Goal: Transaction & Acquisition: Purchase product/service

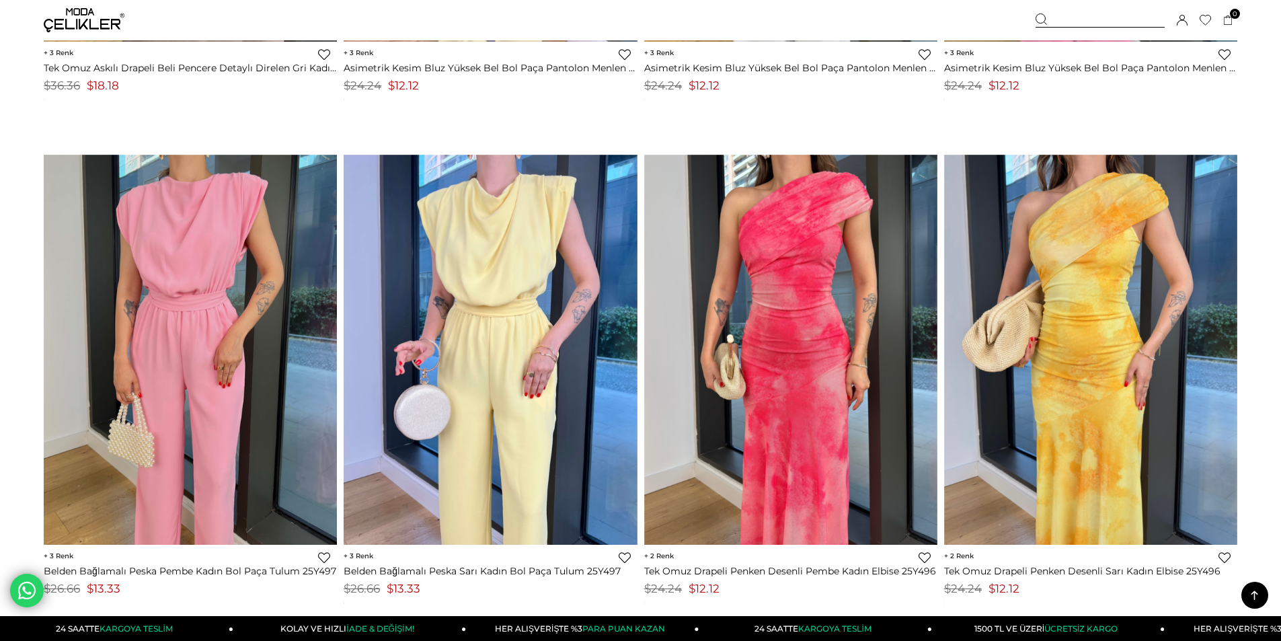
drag, startPoint x: 1284, startPoint y: 23, endPoint x: 975, endPoint y: 172, distance: 343.4
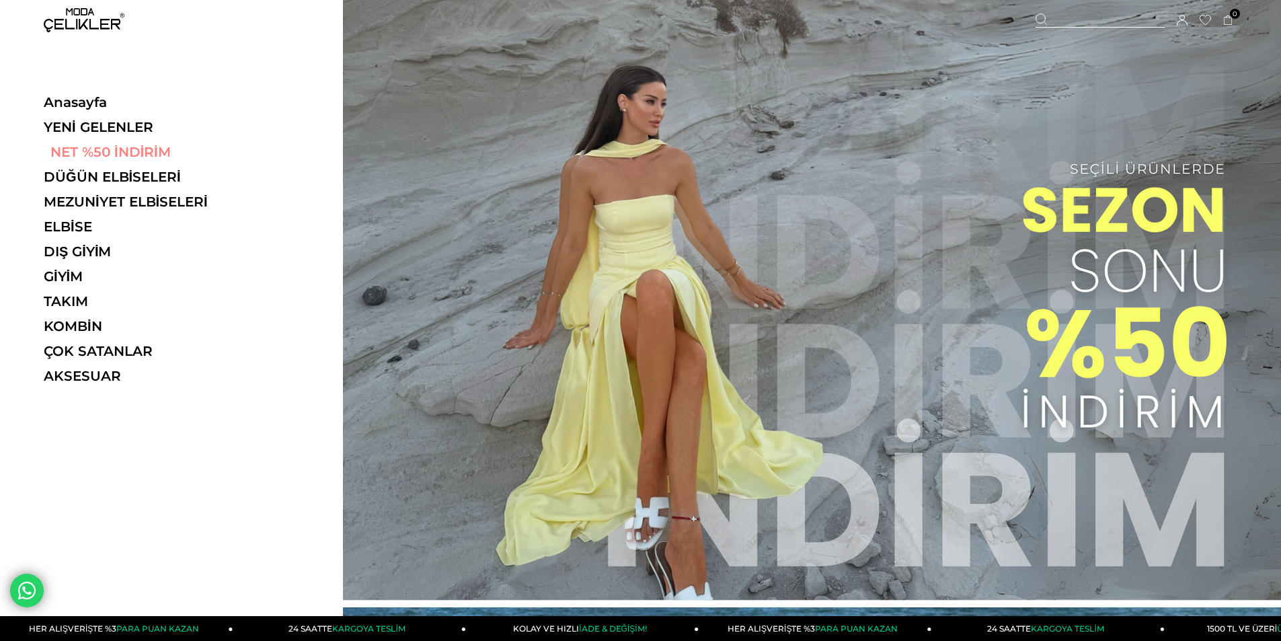
click at [130, 150] on link "NET %50 İNDİRİM" at bounding box center [136, 152] width 185 height 16
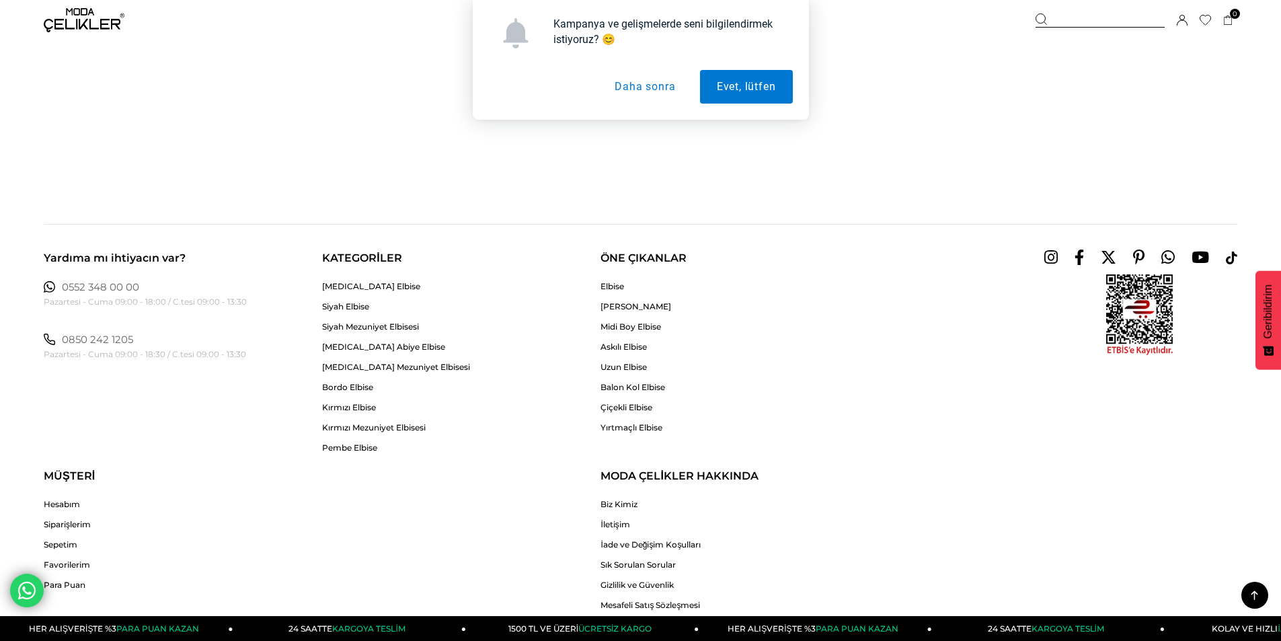
scroll to position [9498, 0]
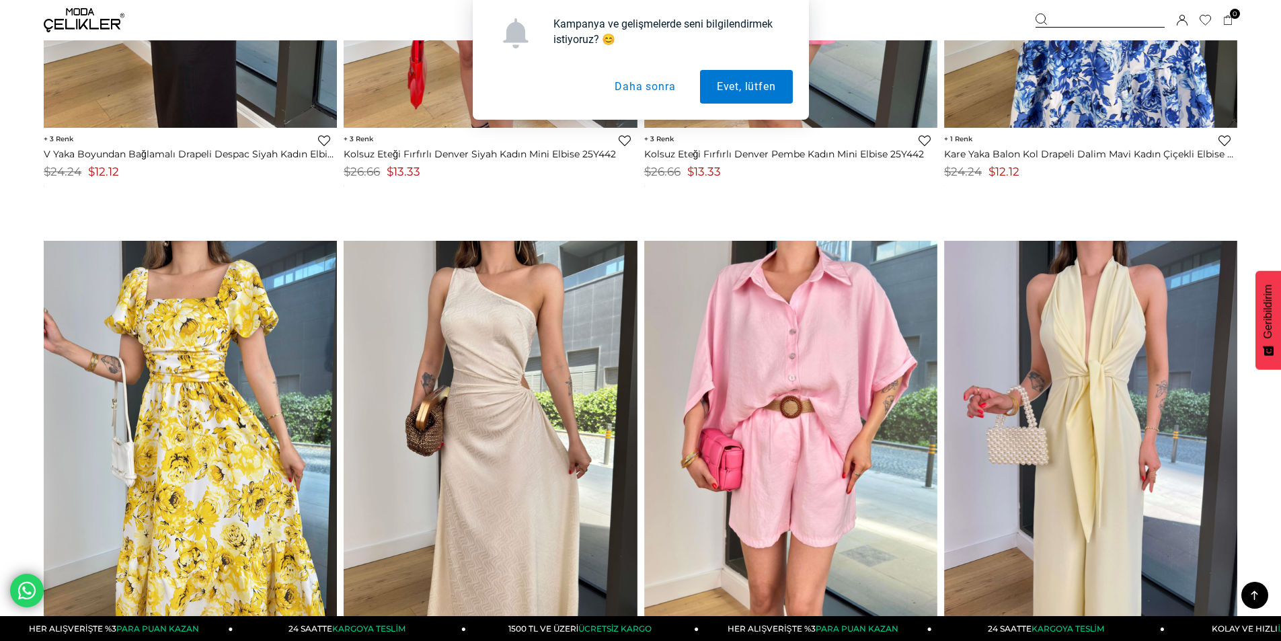
click at [627, 84] on button "Daha sonra" at bounding box center [645, 87] width 94 height 34
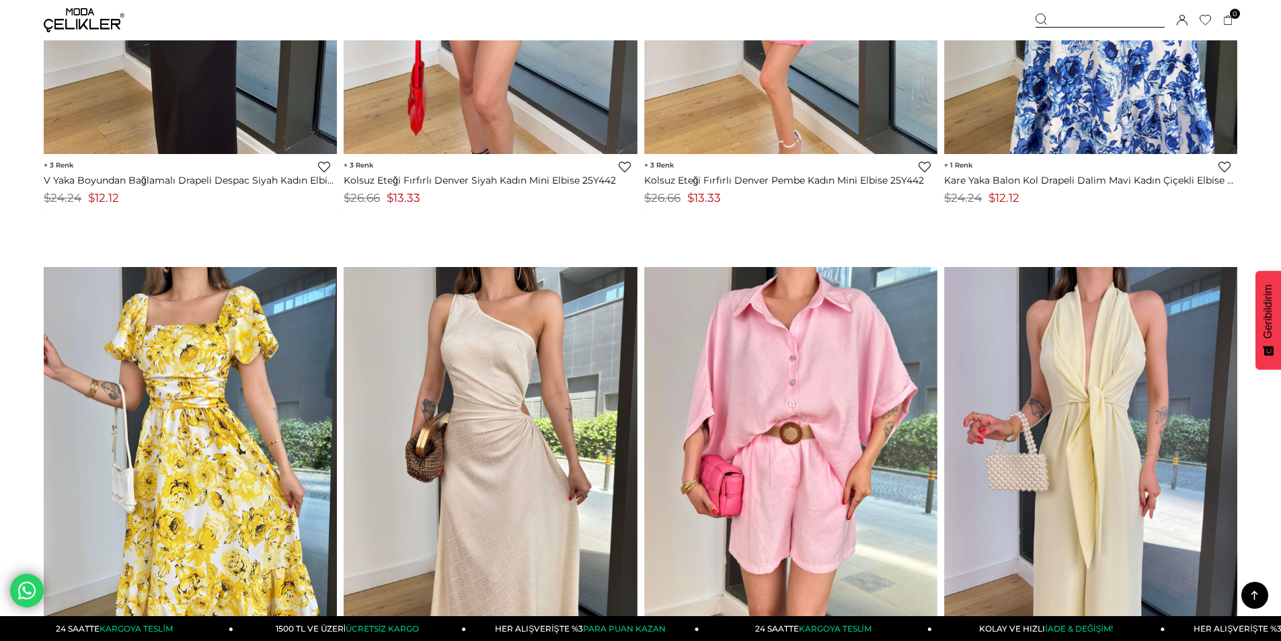
scroll to position [8826, 0]
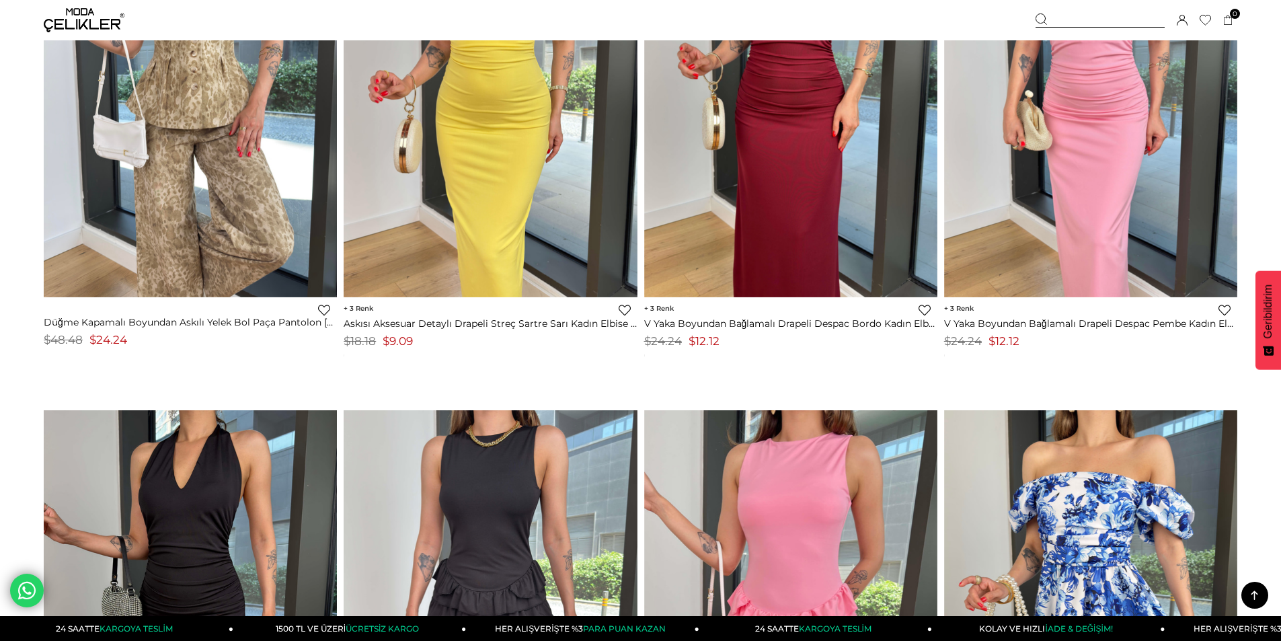
click at [1045, 16] on icon at bounding box center [1041, 19] width 12 height 12
click at [1053, 13] on div at bounding box center [1099, 20] width 129 height 14
click at [1093, 14] on div at bounding box center [1099, 20] width 129 height 14
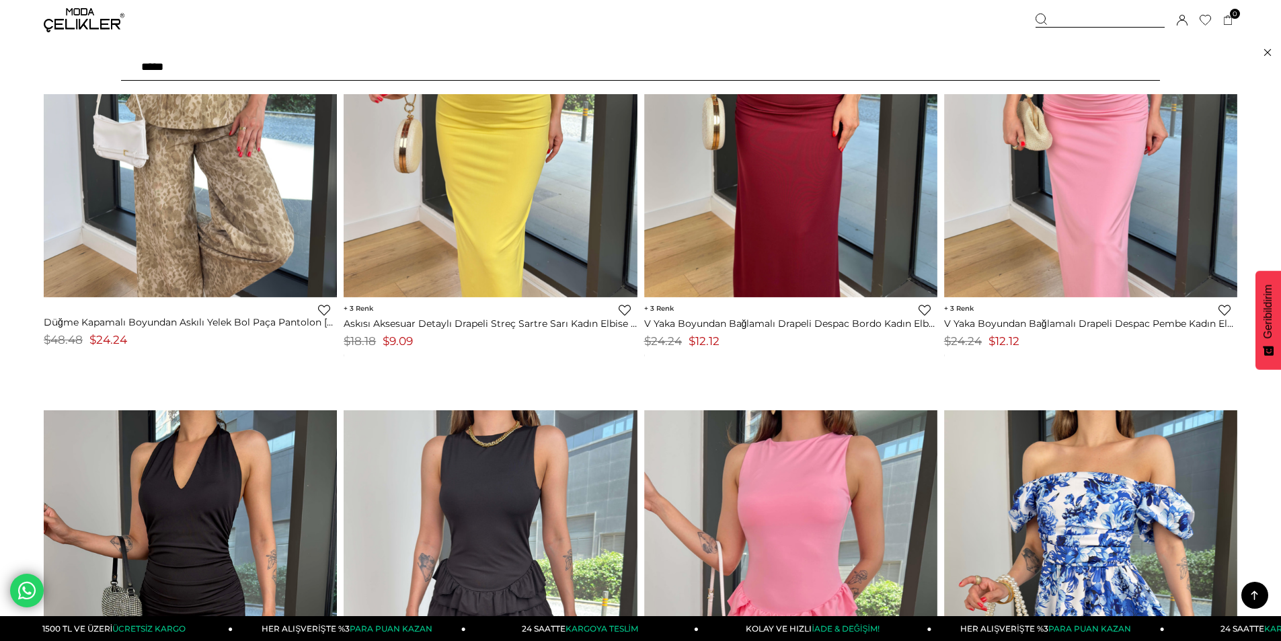
click at [429, 80] on input "text" at bounding box center [640, 67] width 1039 height 27
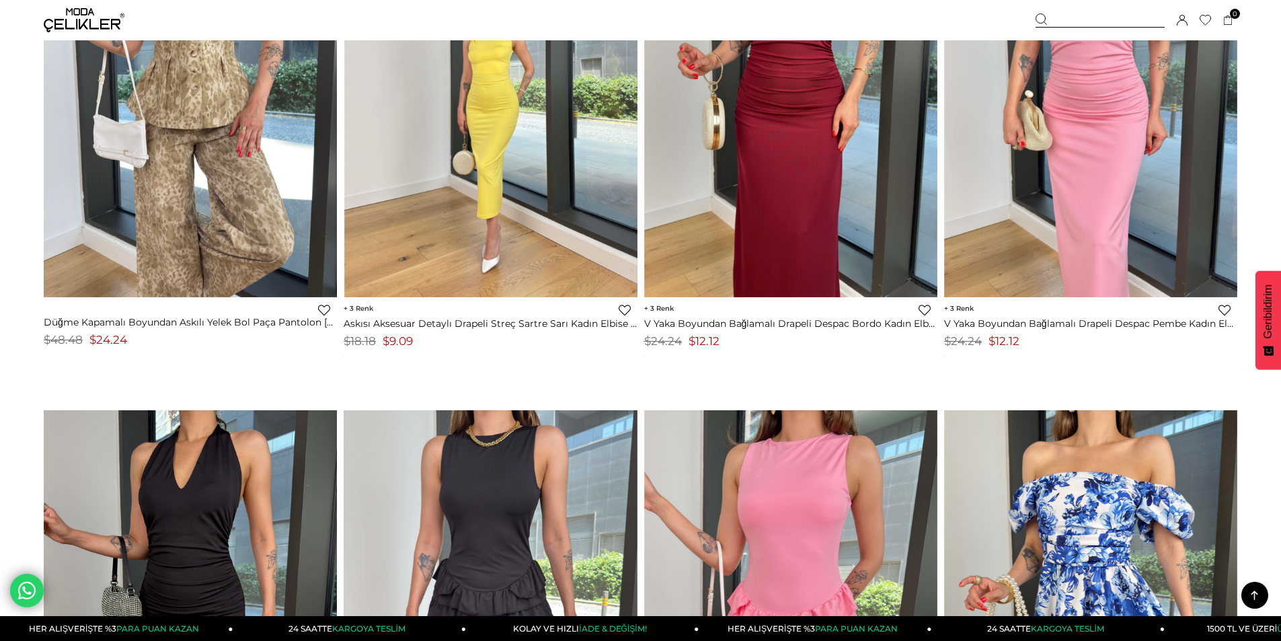
type input "********"
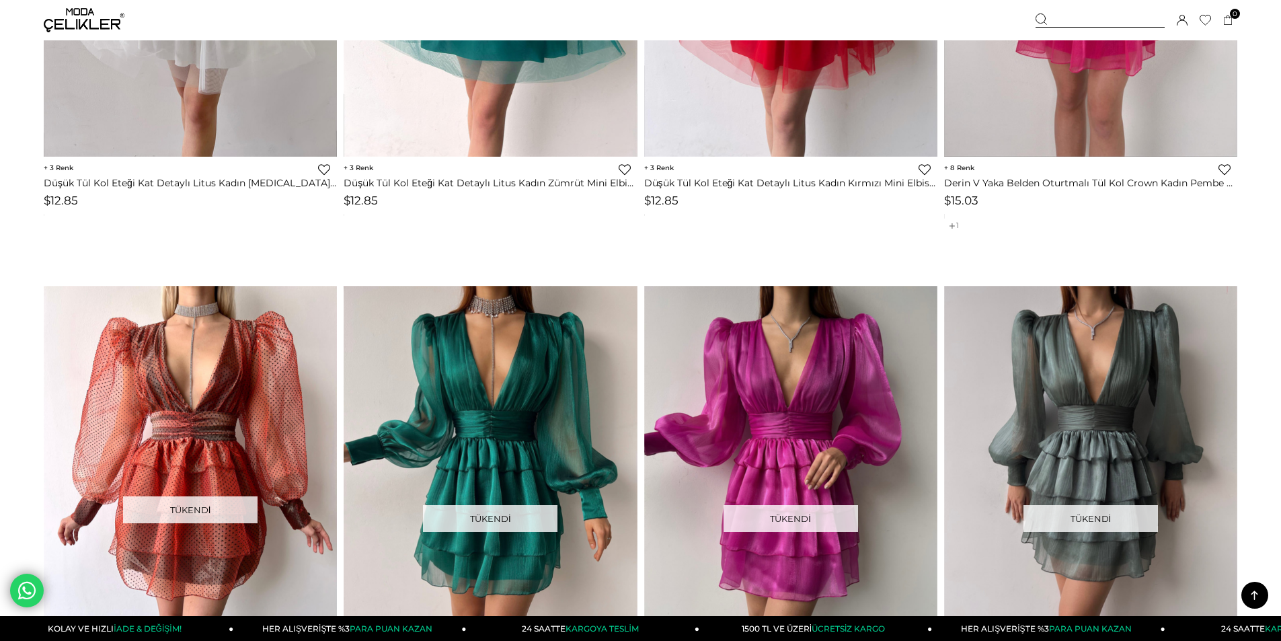
scroll to position [5996, 0]
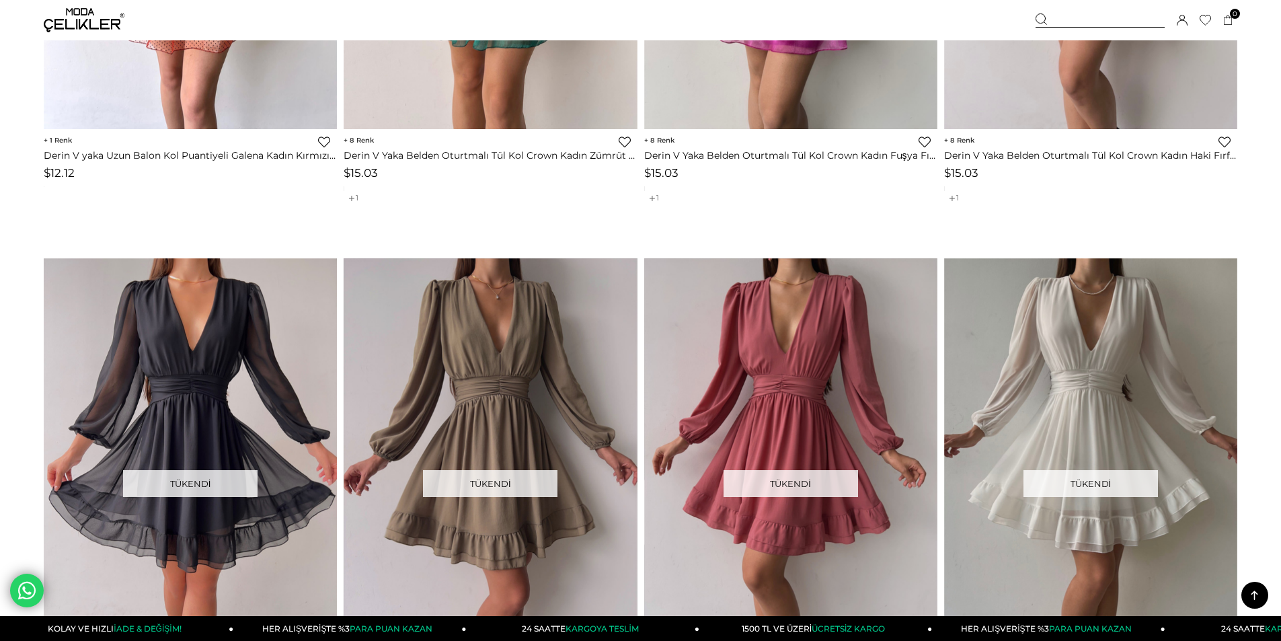
drag, startPoint x: 1283, startPoint y: 28, endPoint x: 1290, endPoint y: 361, distance: 333.5
